Goal: Task Accomplishment & Management: Use online tool/utility

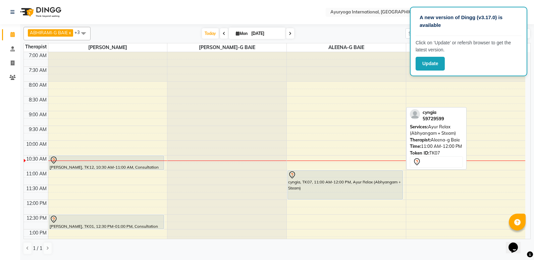
scroll to position [89, 0]
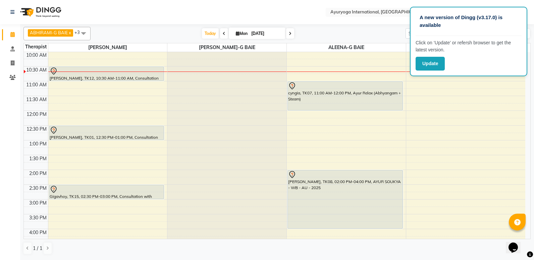
click at [455, 91] on div "7:00 AM 7:30 AM 8:00 AM 8:30 AM 9:00 AM 9:30 AM 10:00 AM 10:30 AM 11:00 AM 11:3…" at bounding box center [274, 169] width 501 height 413
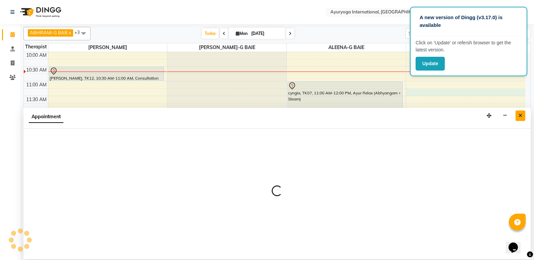
select select "70418"
select select "tentative"
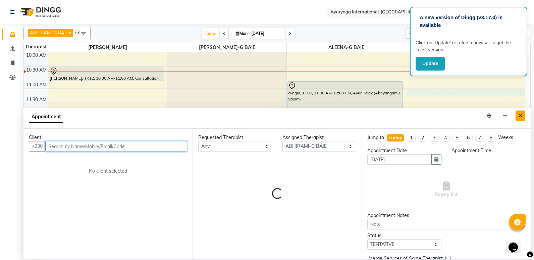
select select "675"
click at [521, 116] on icon "Close" at bounding box center [520, 115] width 4 height 5
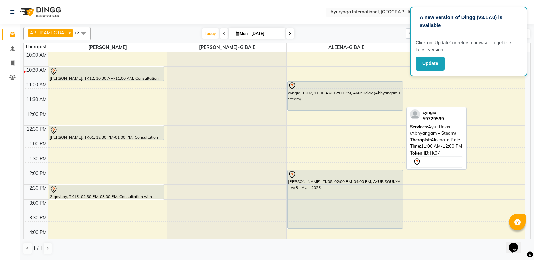
click at [359, 89] on div at bounding box center [345, 86] width 114 height 8
select select "7"
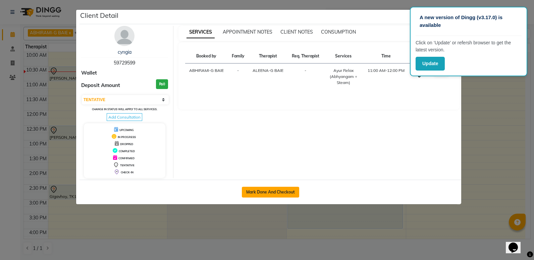
click at [252, 188] on button "Mark Done And Checkout" at bounding box center [270, 191] width 57 height 11
select select "service"
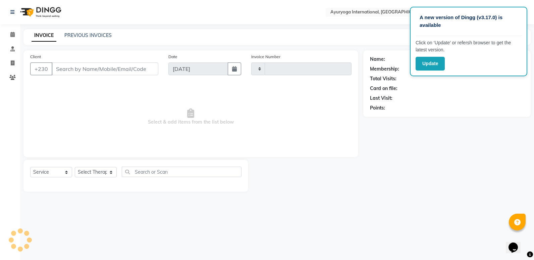
type input "5102"
select select "730"
click at [432, 65] on button "Update" at bounding box center [430, 64] width 29 height 14
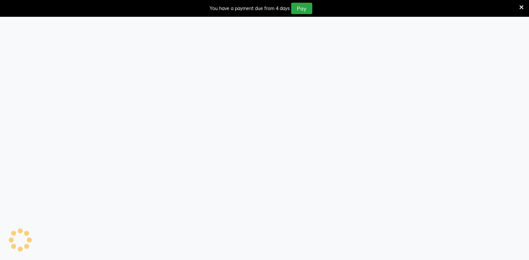
select select "service"
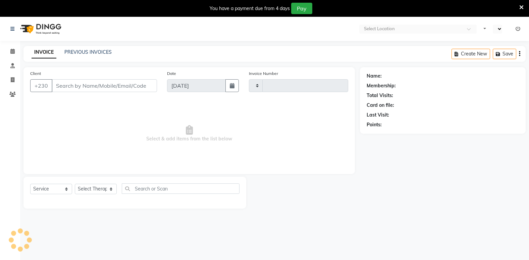
type input "5102"
select select "en"
select select "730"
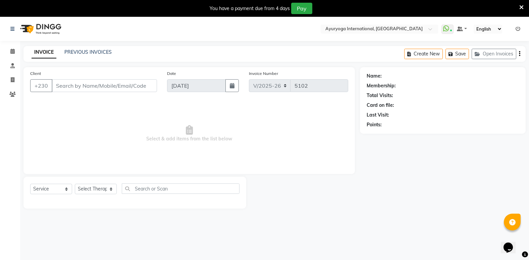
click at [523, 4] on icon at bounding box center [521, 7] width 4 height 6
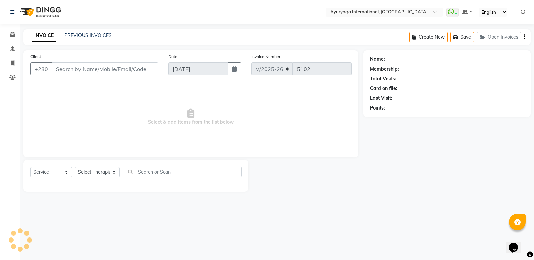
type input "59****99"
select select "80876"
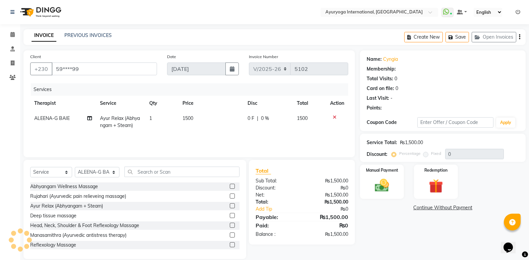
scroll to position [9, 0]
